Goal: Find specific page/section: Find specific page/section

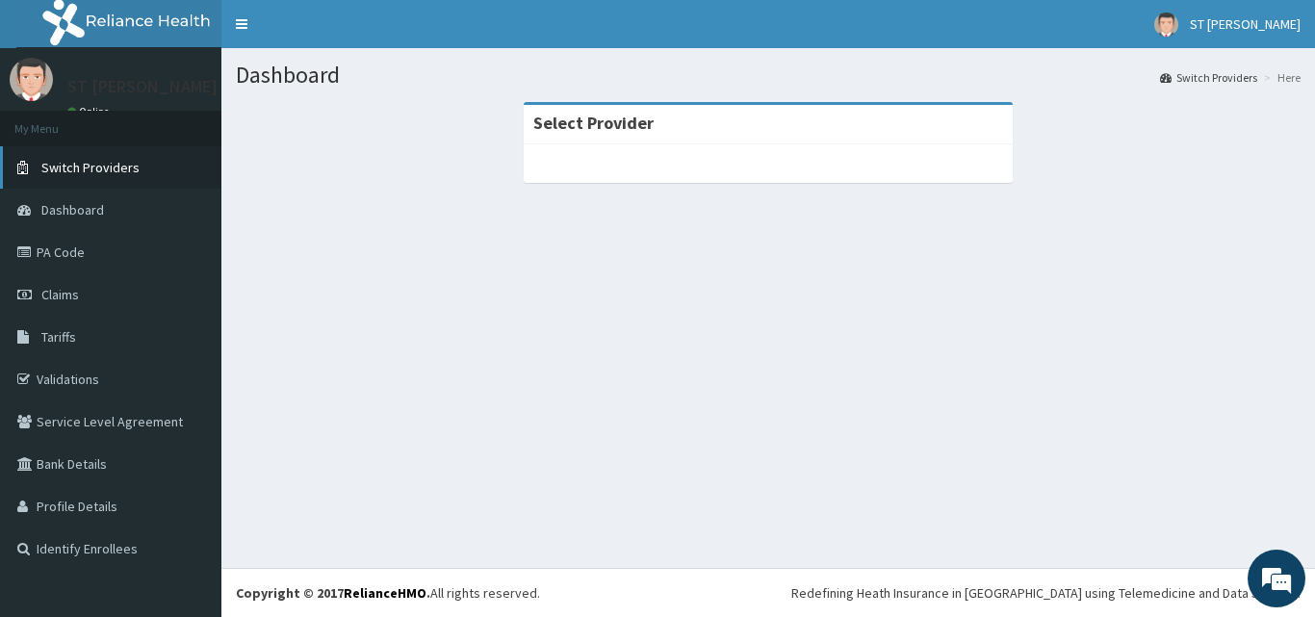
click at [108, 171] on span "Switch Providers" at bounding box center [90, 167] width 98 height 17
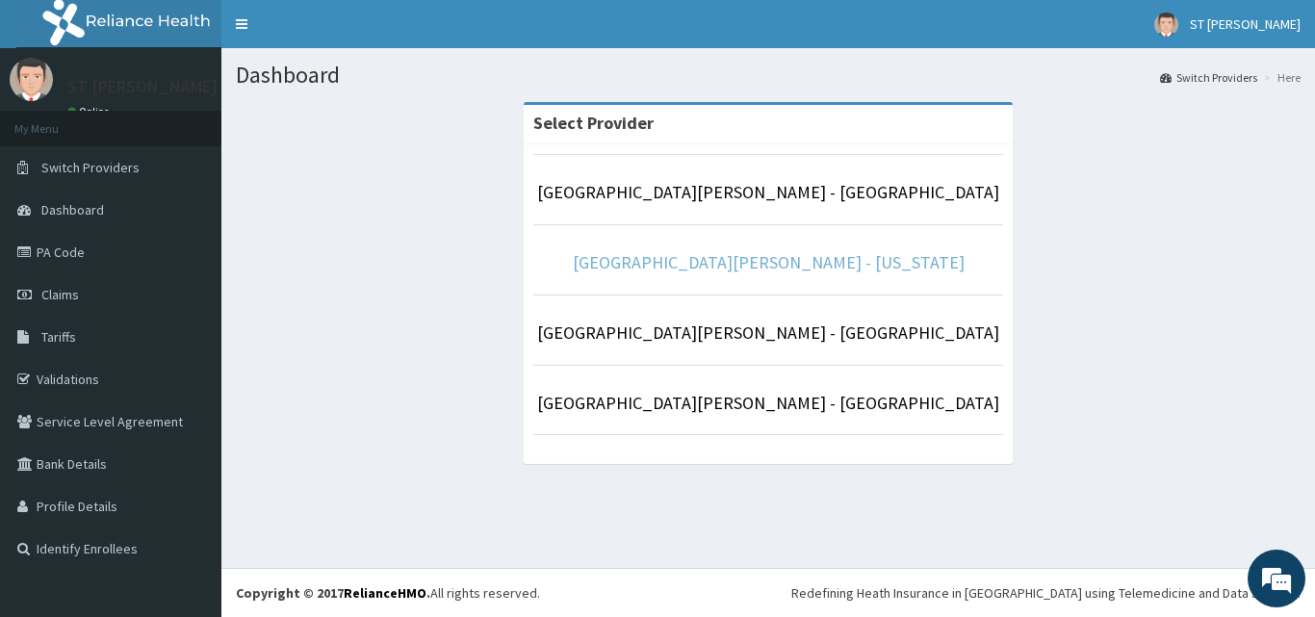
click at [733, 262] on link "St Nicholas Hospital - Maryland" at bounding box center [769, 262] width 392 height 22
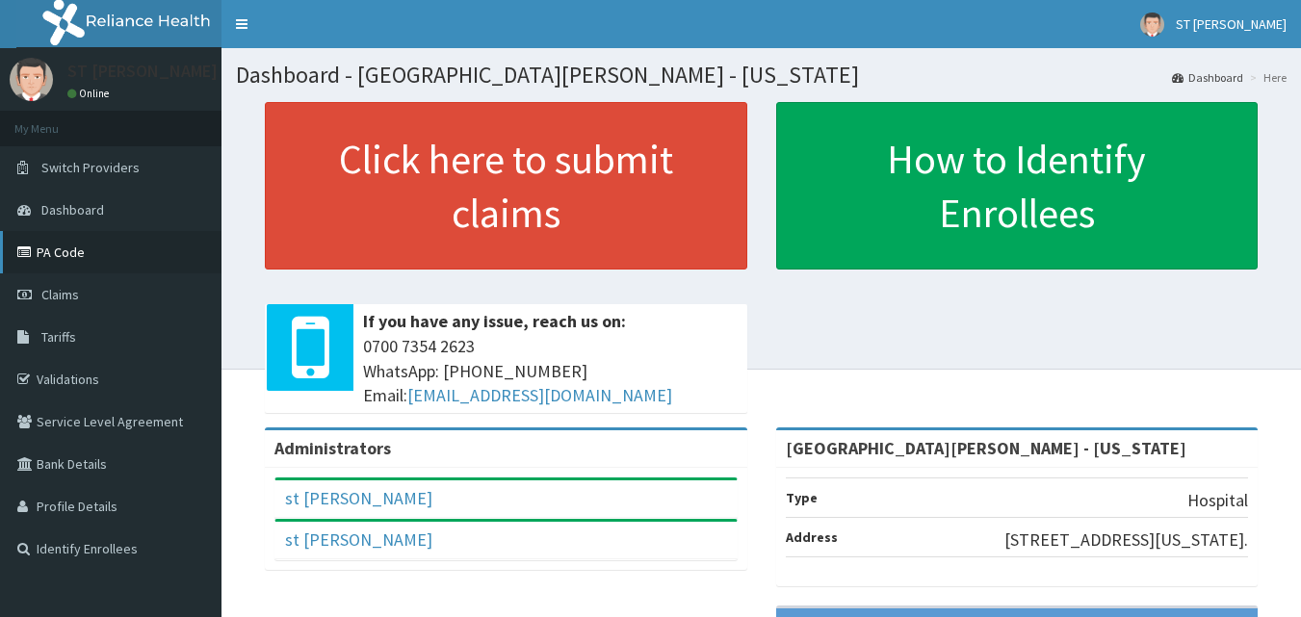
click at [66, 253] on link "PA Code" at bounding box center [110, 252] width 221 height 42
